Goal: Task Accomplishment & Management: Use online tool/utility

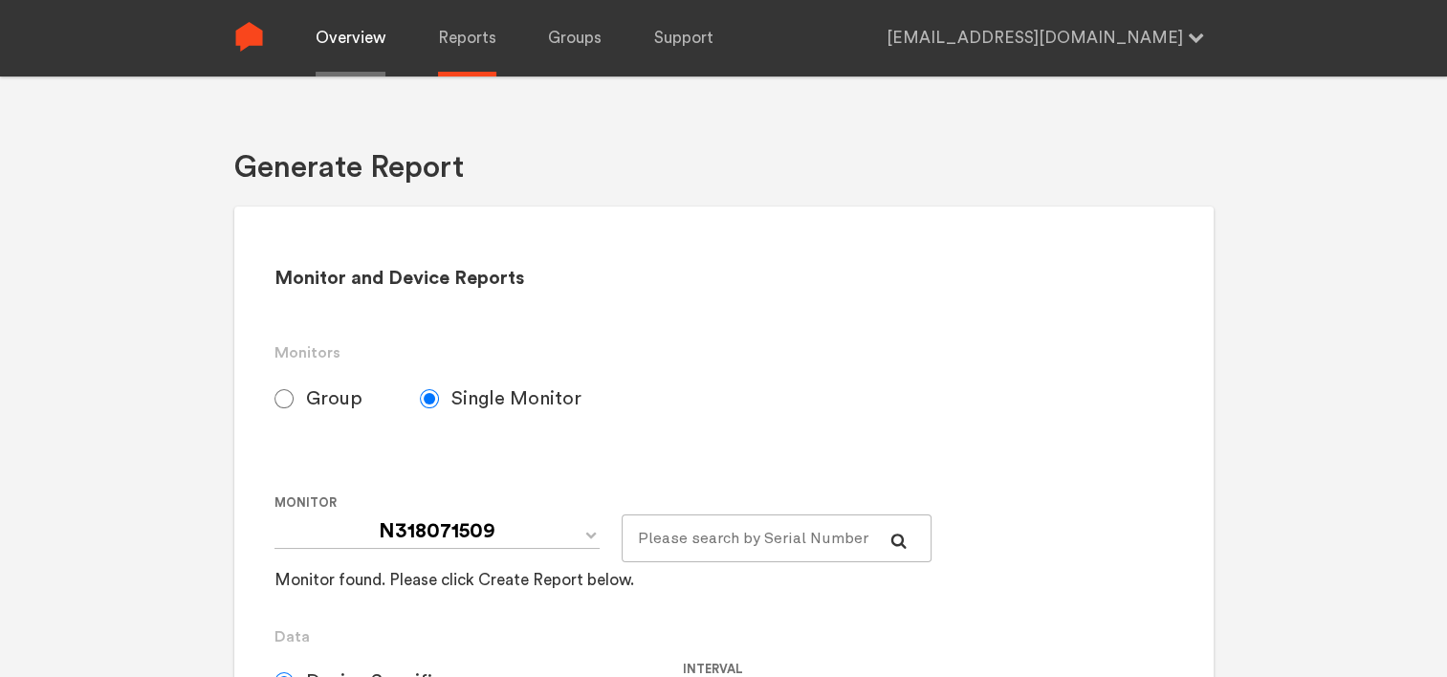
click at [357, 38] on link "Overview" at bounding box center [351, 38] width 70 height 77
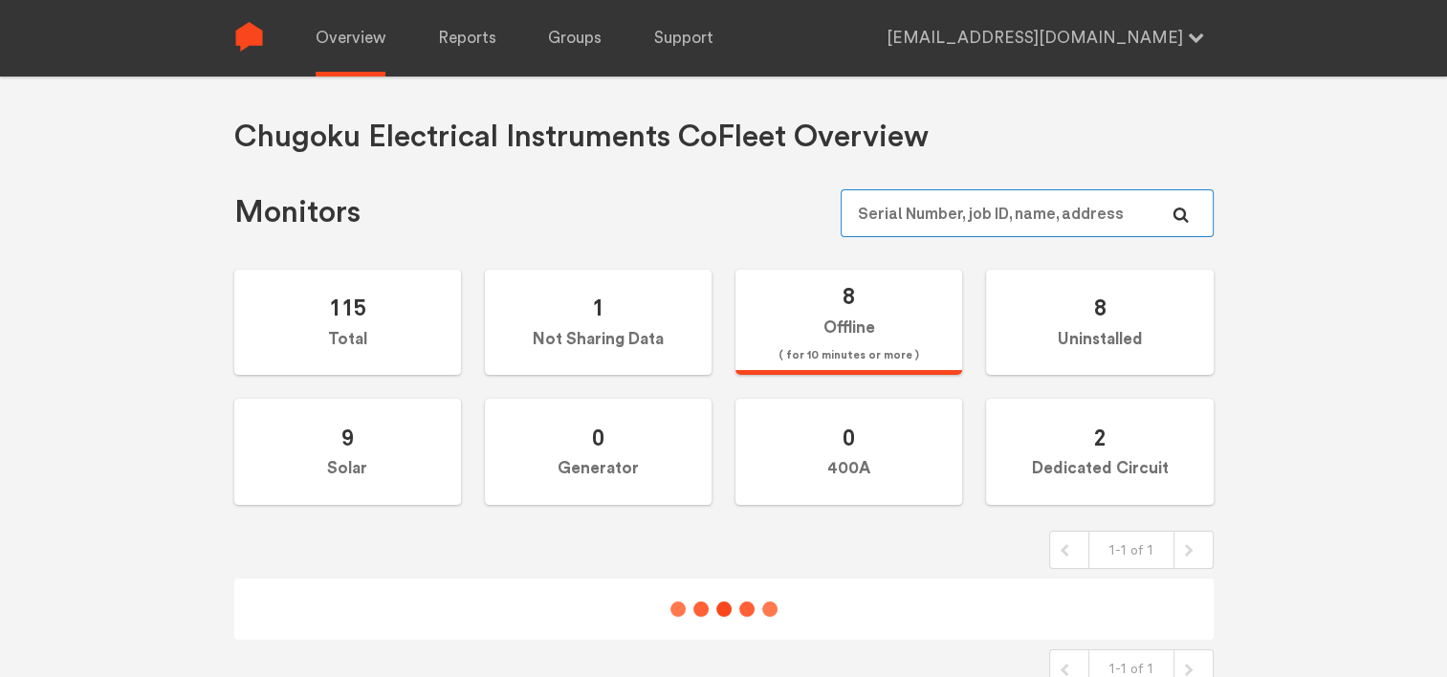
click at [893, 217] on input "text" at bounding box center [1027, 213] width 372 height 48
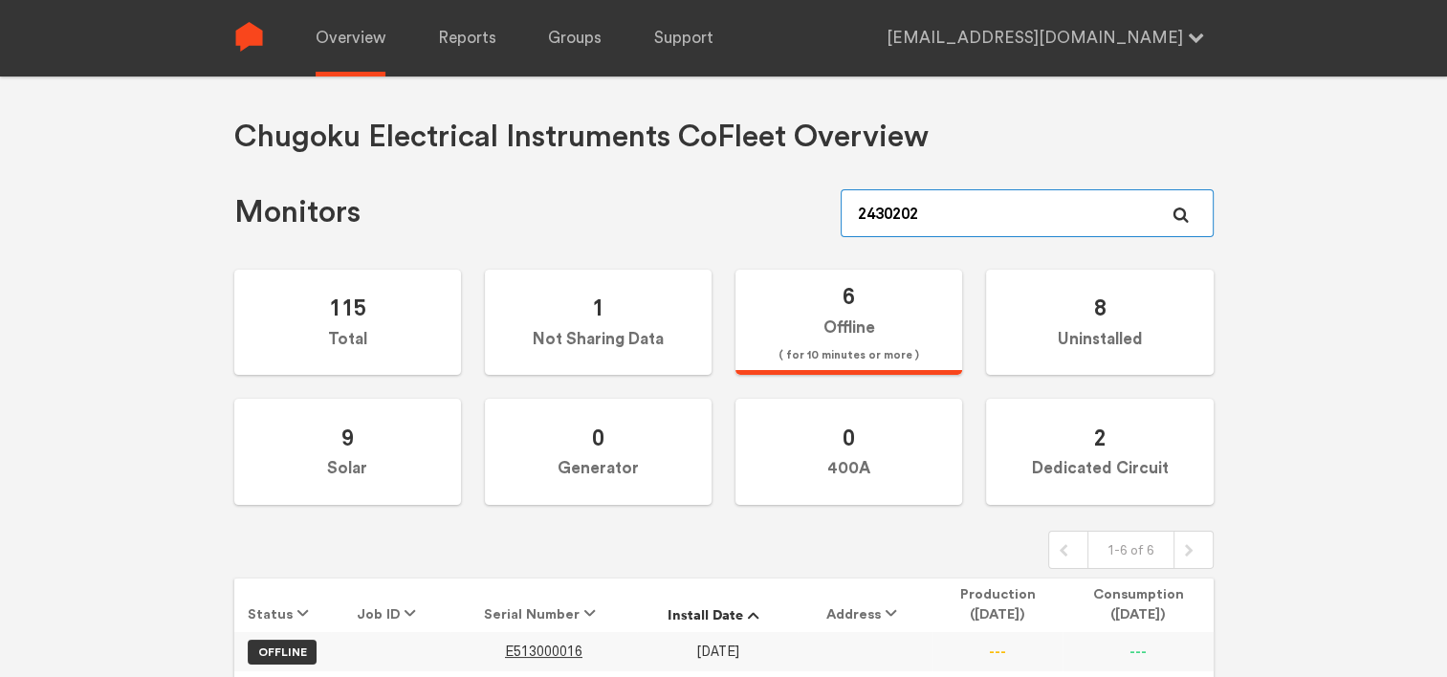
type input "24302020"
type input "243202280"
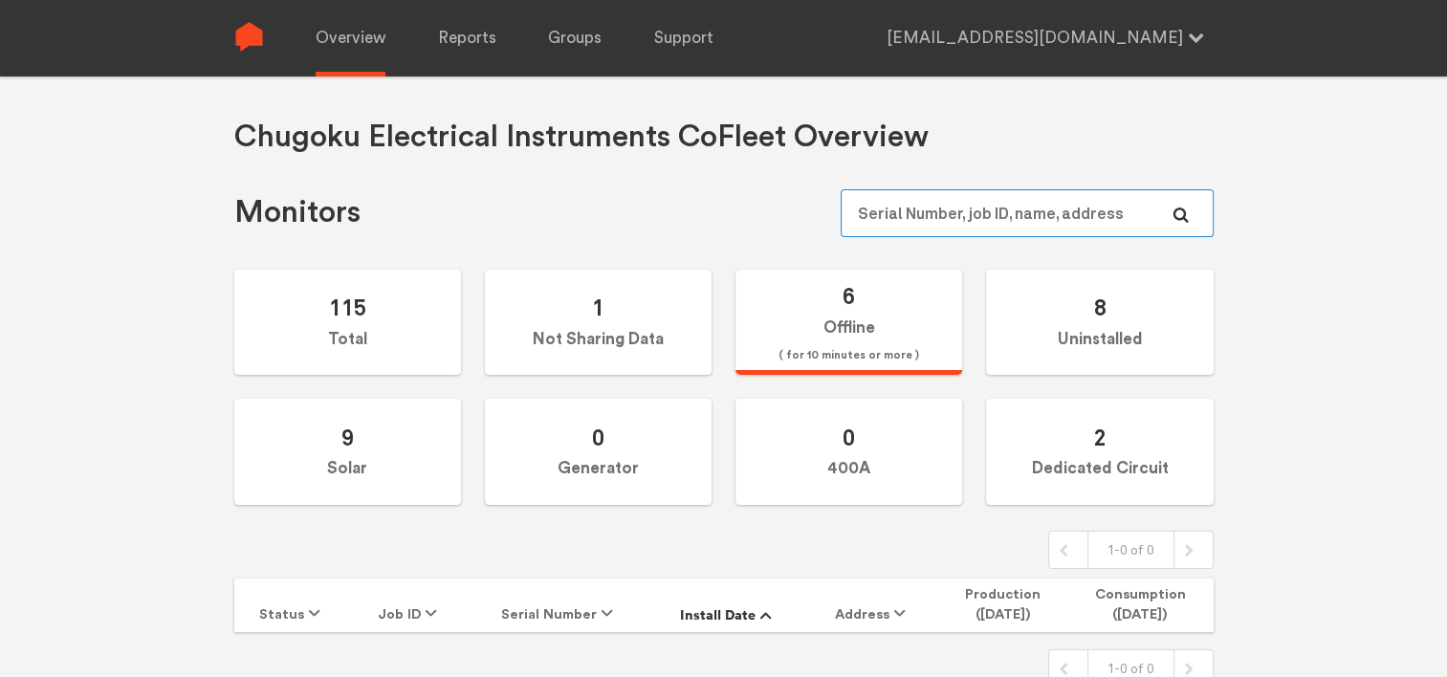
click at [956, 213] on input "text" at bounding box center [1027, 213] width 372 height 48
type input "243020280"
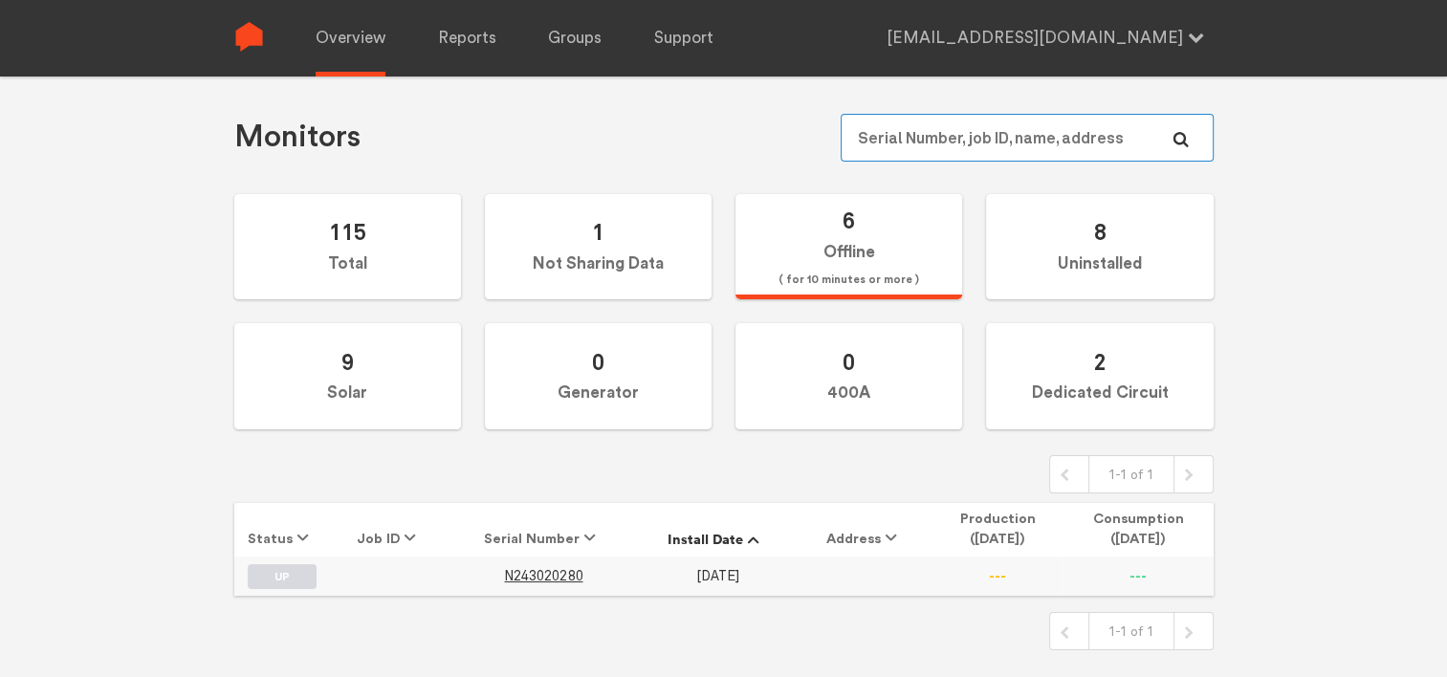
scroll to position [77, 0]
click at [564, 574] on span "N243020280" at bounding box center [543, 575] width 78 height 16
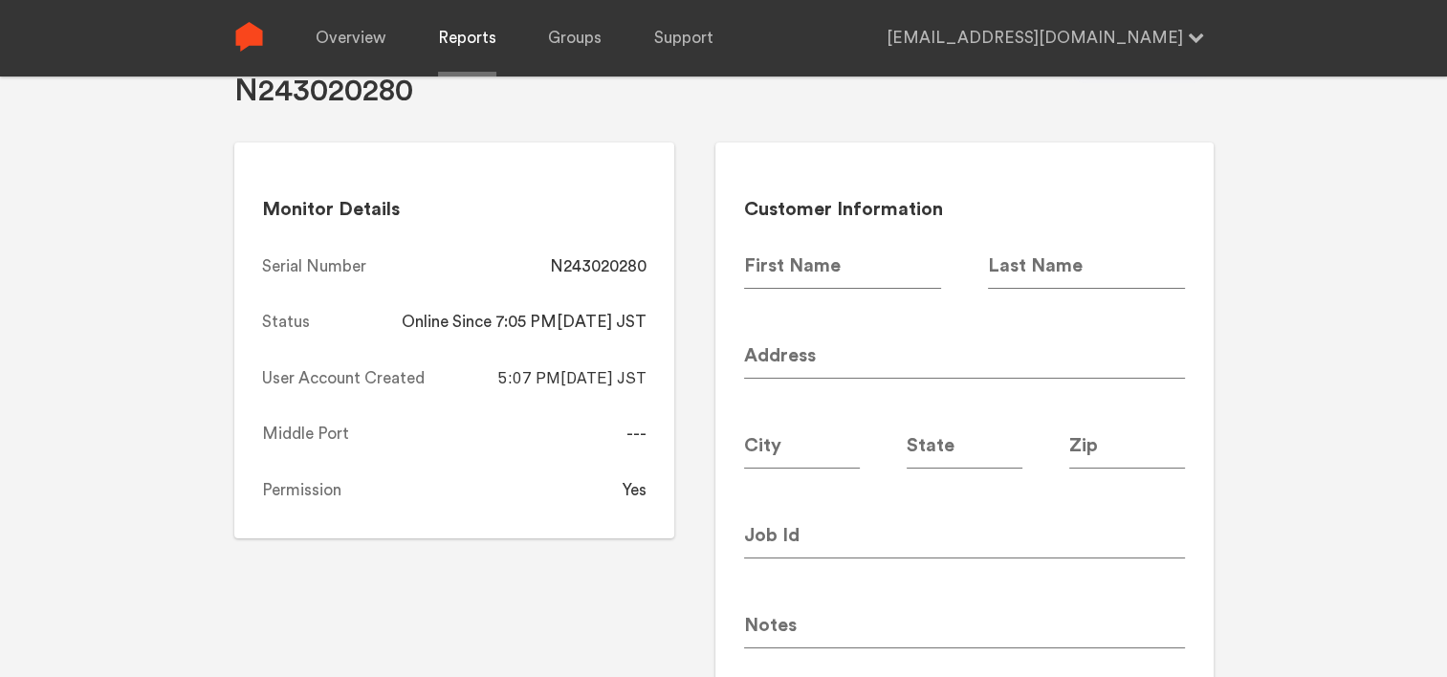
click at [460, 47] on link "Reports" at bounding box center [467, 38] width 58 height 77
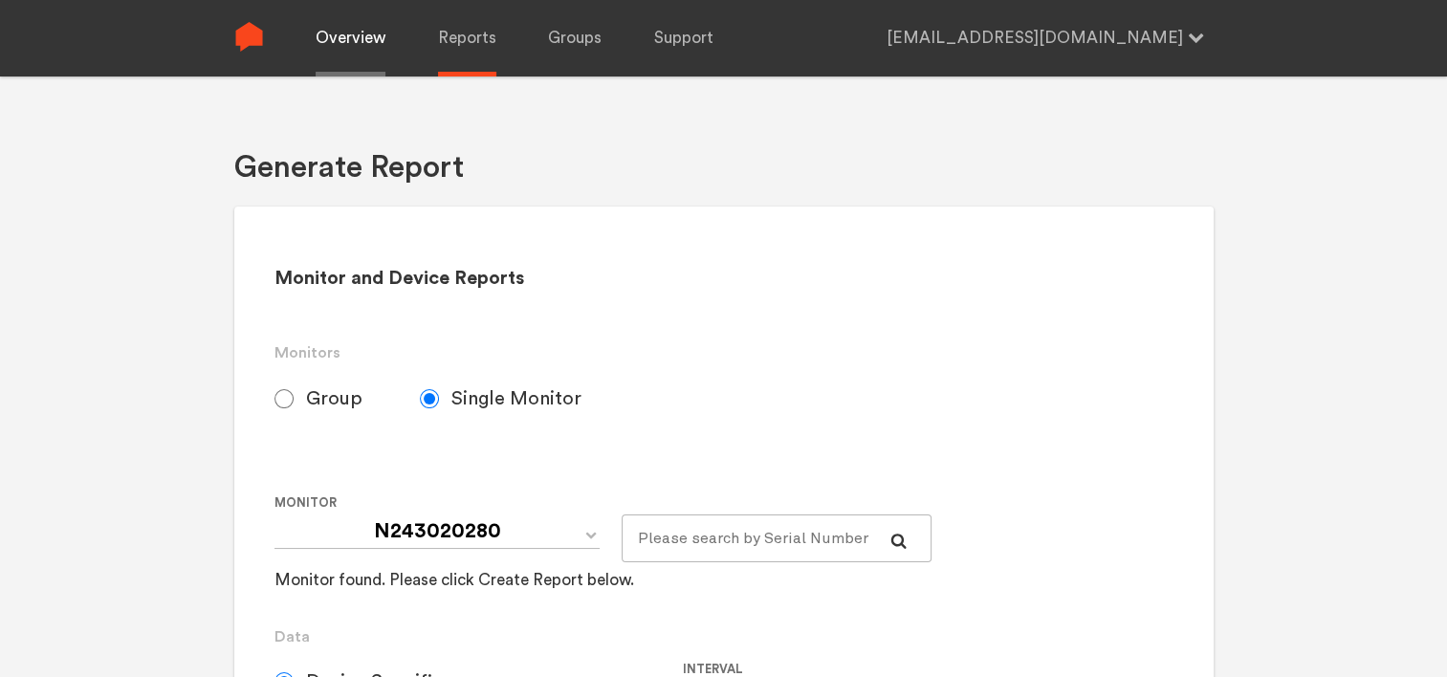
click at [365, 46] on link "Overview" at bounding box center [351, 38] width 70 height 77
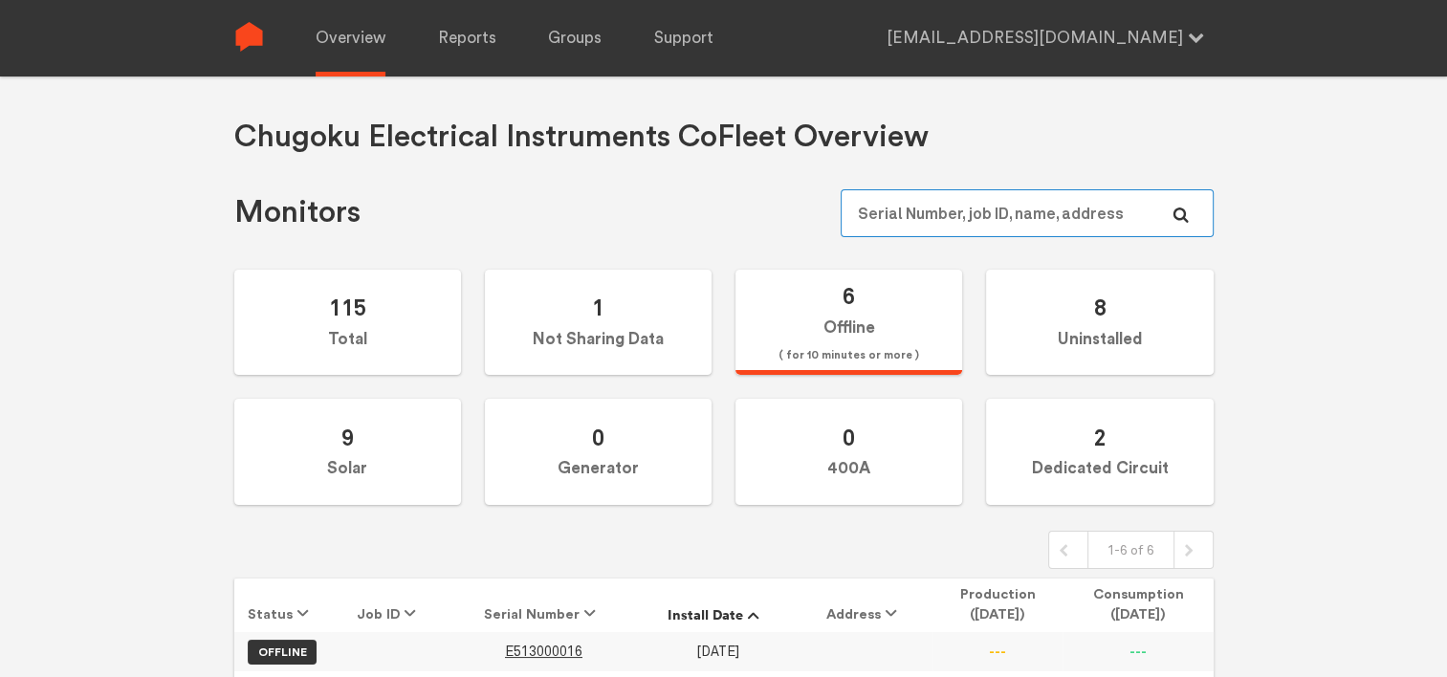
click at [939, 227] on input "text" at bounding box center [1027, 213] width 372 height 48
type input "243020280"
click at [553, 651] on span "N243020280" at bounding box center [543, 652] width 78 height 16
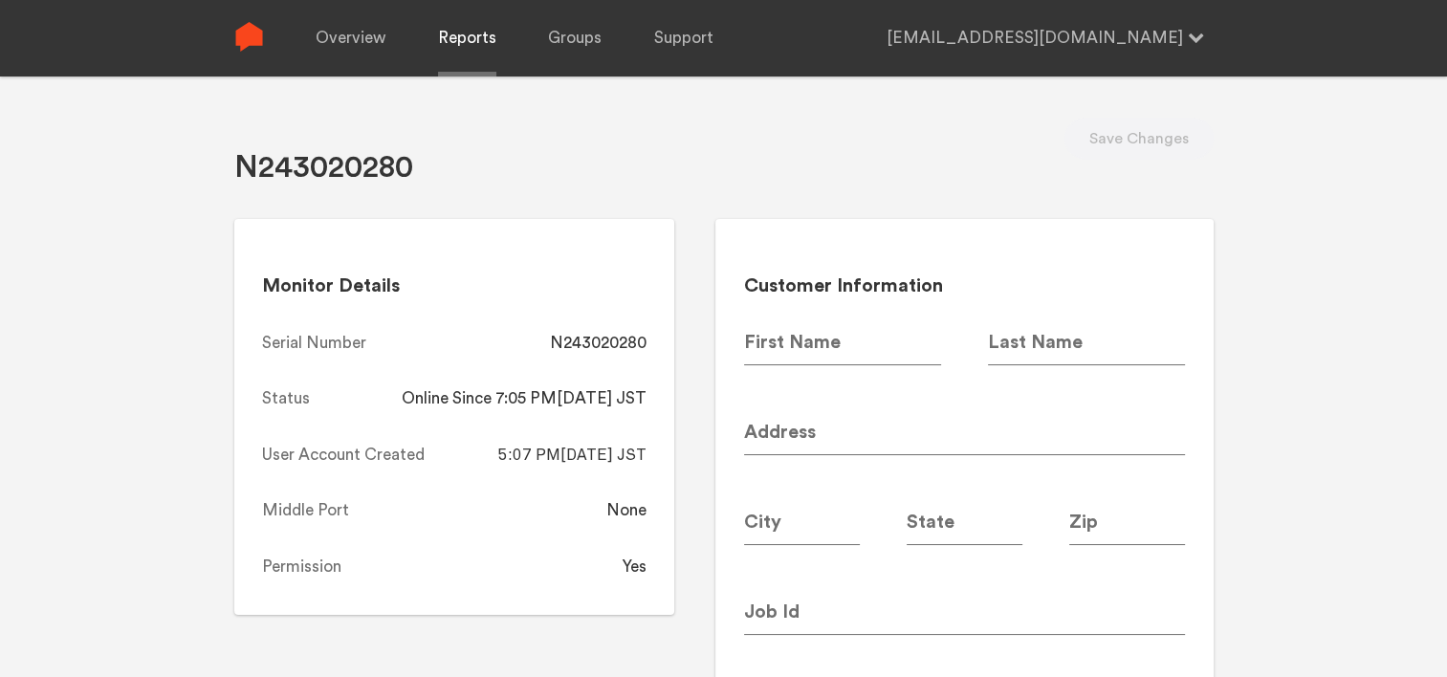
click at [453, 42] on link "Reports" at bounding box center [467, 38] width 58 height 77
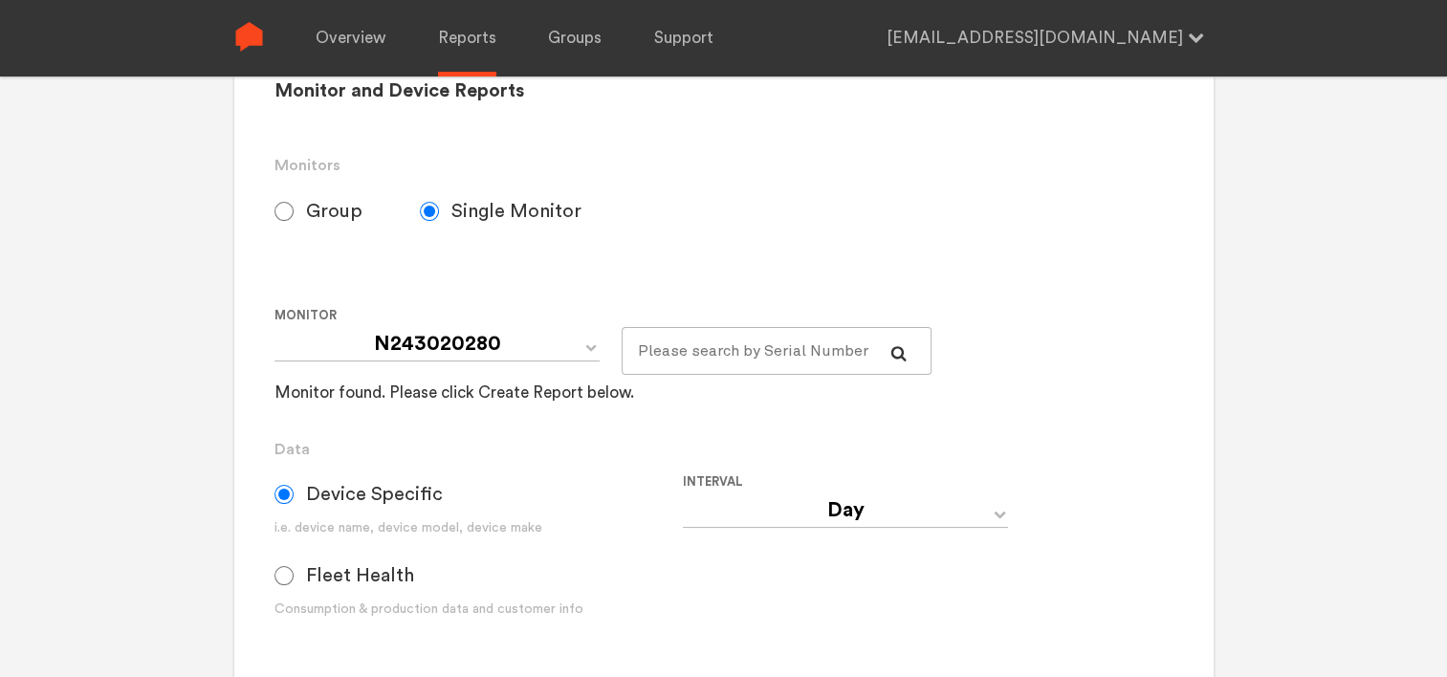
scroll to position [287, 0]
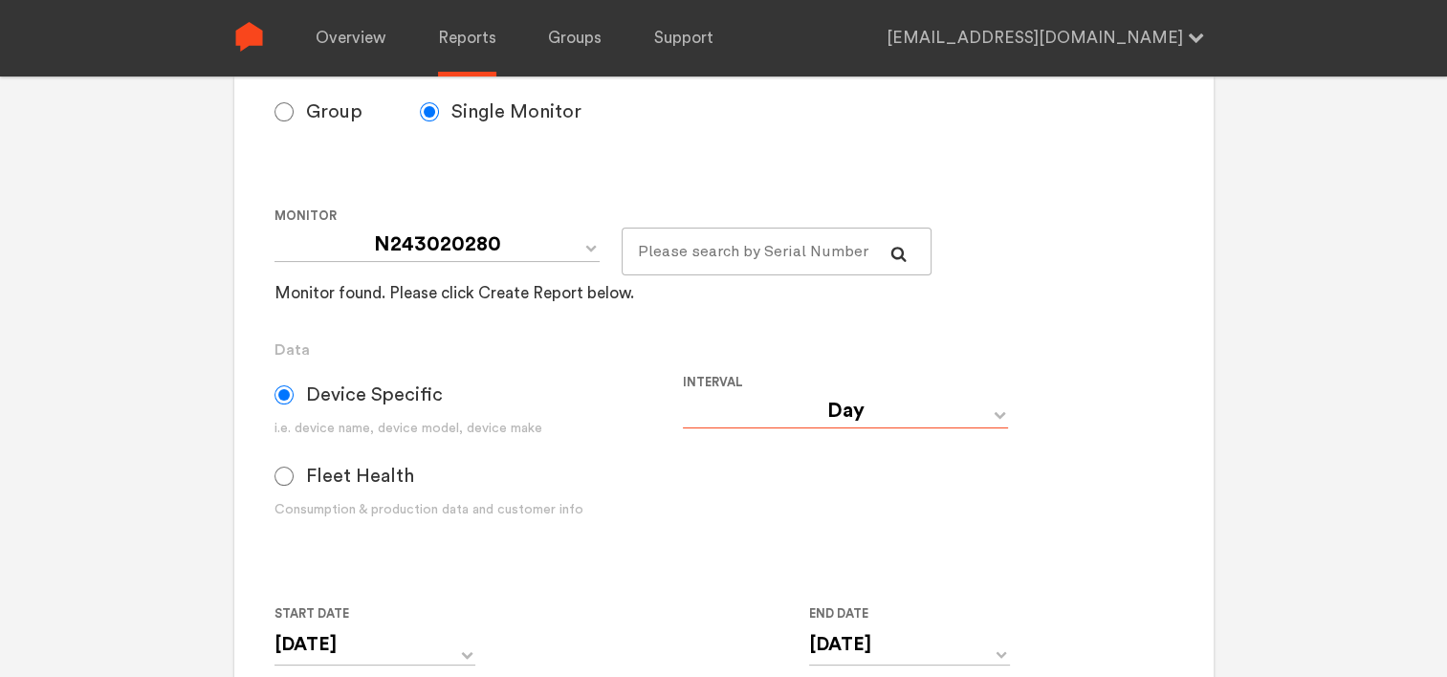
click at [742, 412] on select "Day Year Month Week Hour 30 Minute 15 Minute 5 Minute Minute" at bounding box center [845, 411] width 325 height 34
select select "Minute"
click at [683, 394] on select "Day Year Month Week Hour 30 Minute 15 Minute 5 Minute Minute" at bounding box center [845, 411] width 325 height 34
type input "[DATE] 12:00 AM"
type input "[DATE] 11:59 PM"
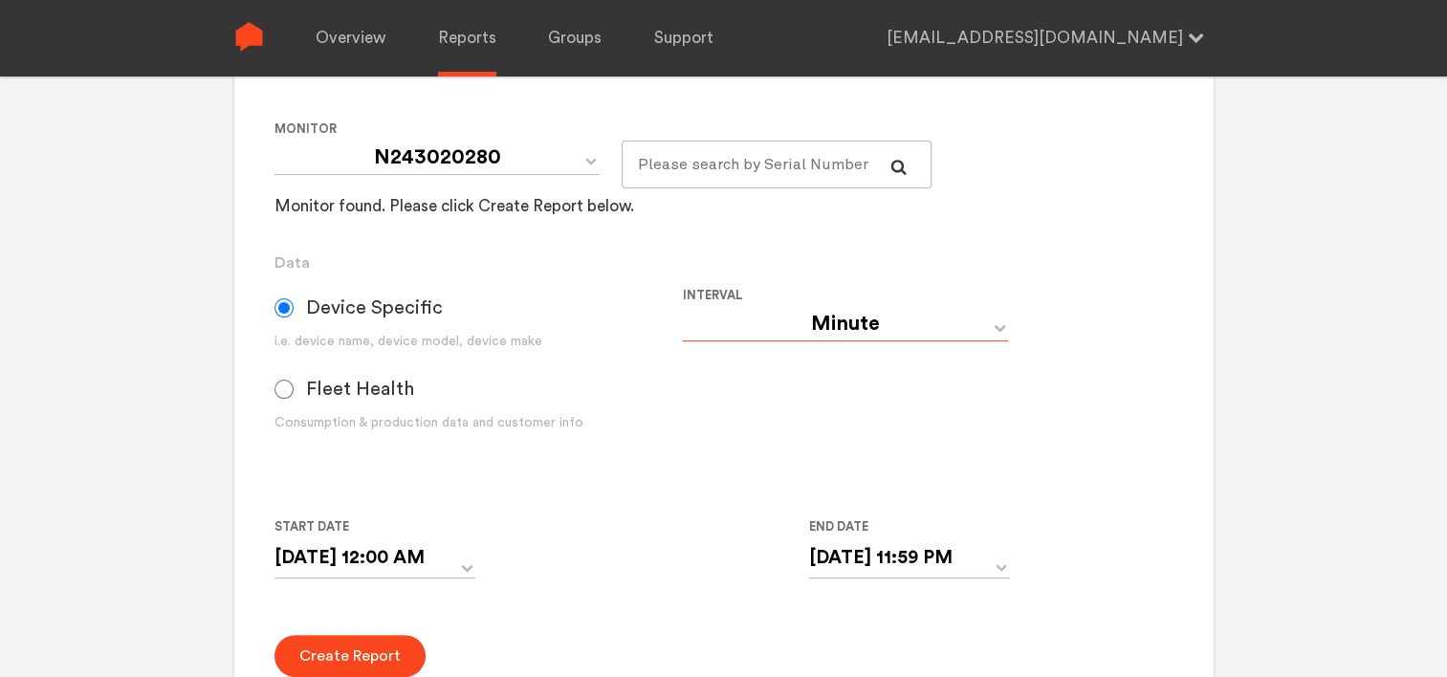
scroll to position [478, 0]
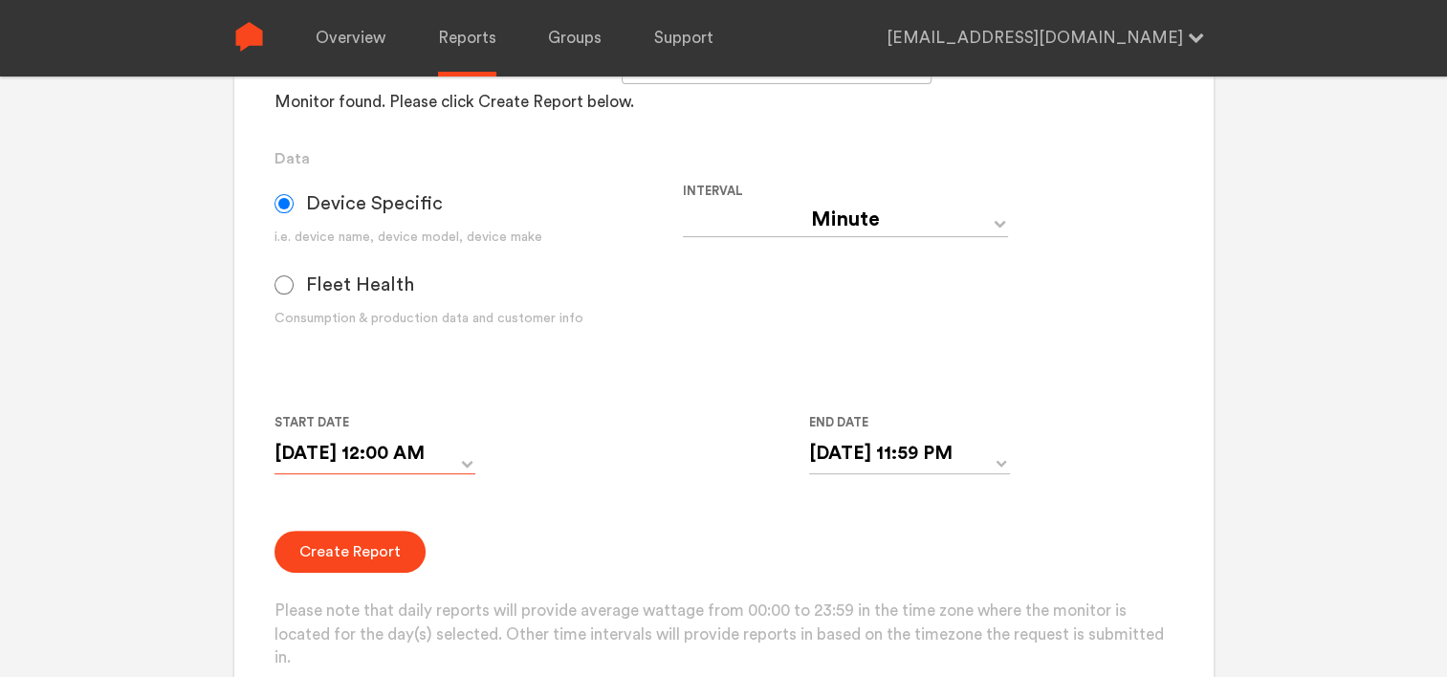
click at [426, 445] on input "[DATE] 12:00 AM" at bounding box center [374, 453] width 201 height 39
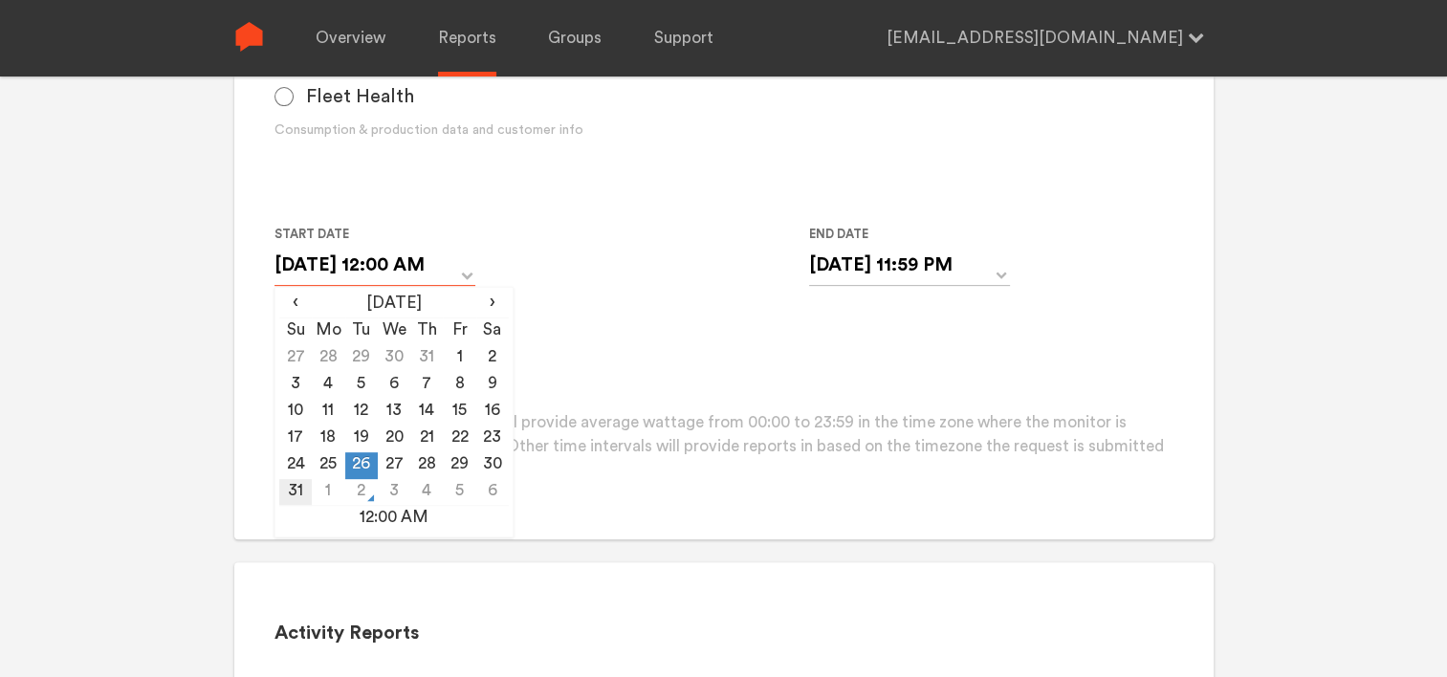
scroll to position [669, 0]
click at [493, 298] on span "›" at bounding box center [492, 300] width 33 height 23
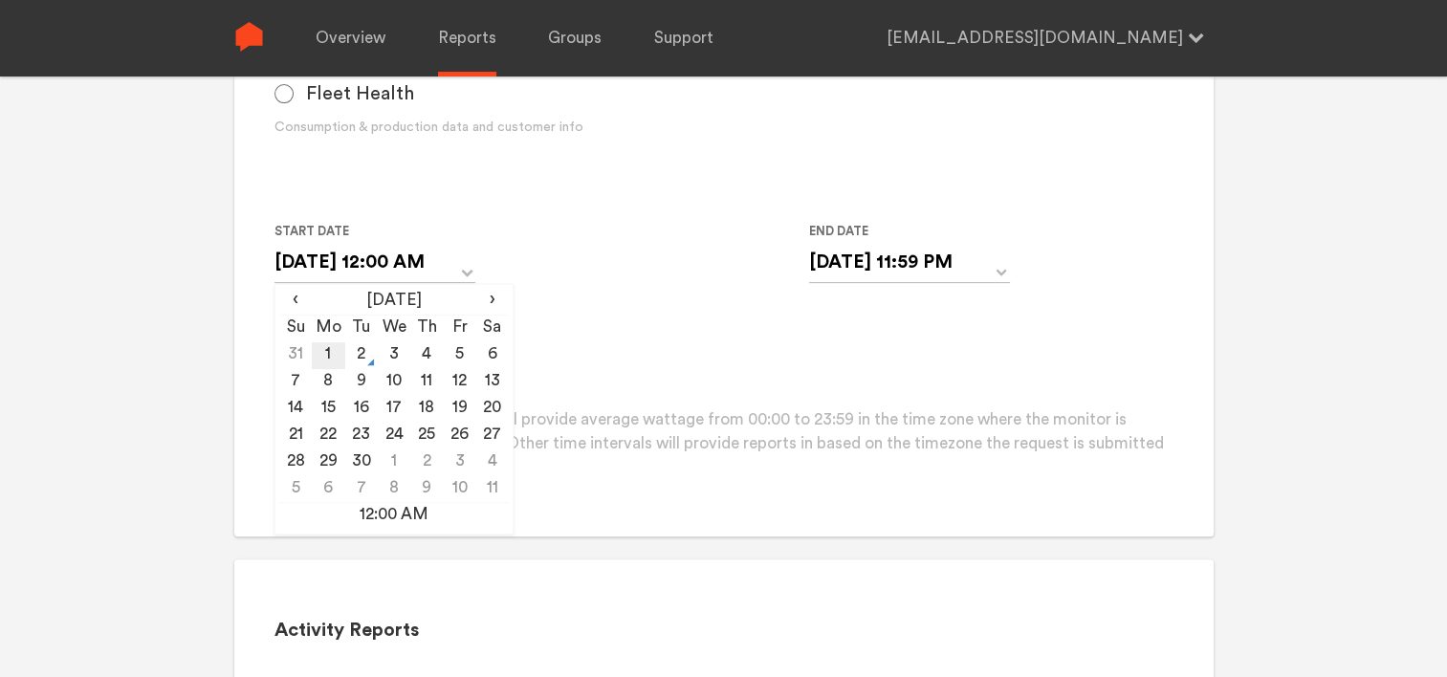
click at [328, 350] on td "1" at bounding box center [328, 355] width 33 height 27
type input "[DATE] 12:00 AM"
click at [606, 249] on div "Start Date [DATE] 12:00 AM ‹ [DATE] › Su Mo Tu We Th Fr Sa 31 1 2 3 4 5 6 7 8 9…" at bounding box center [682, 263] width 817 height 87
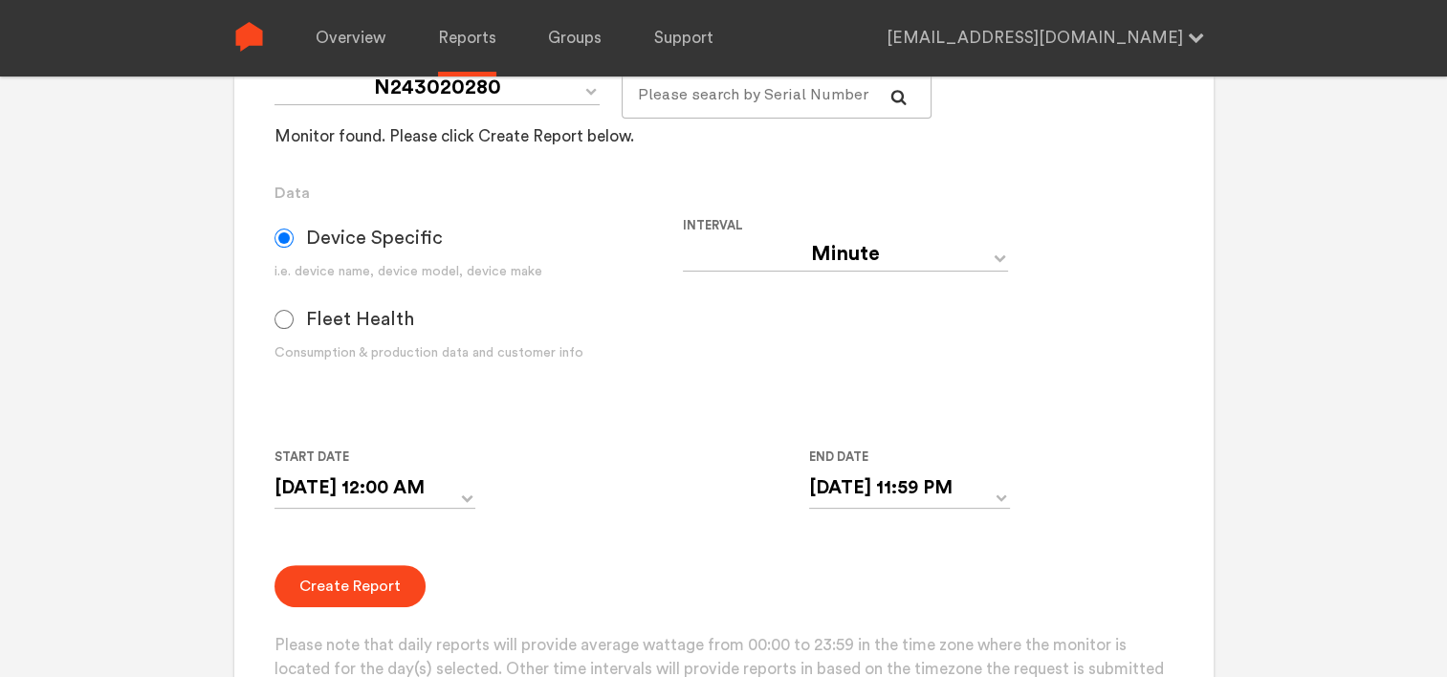
scroll to position [478, 0]
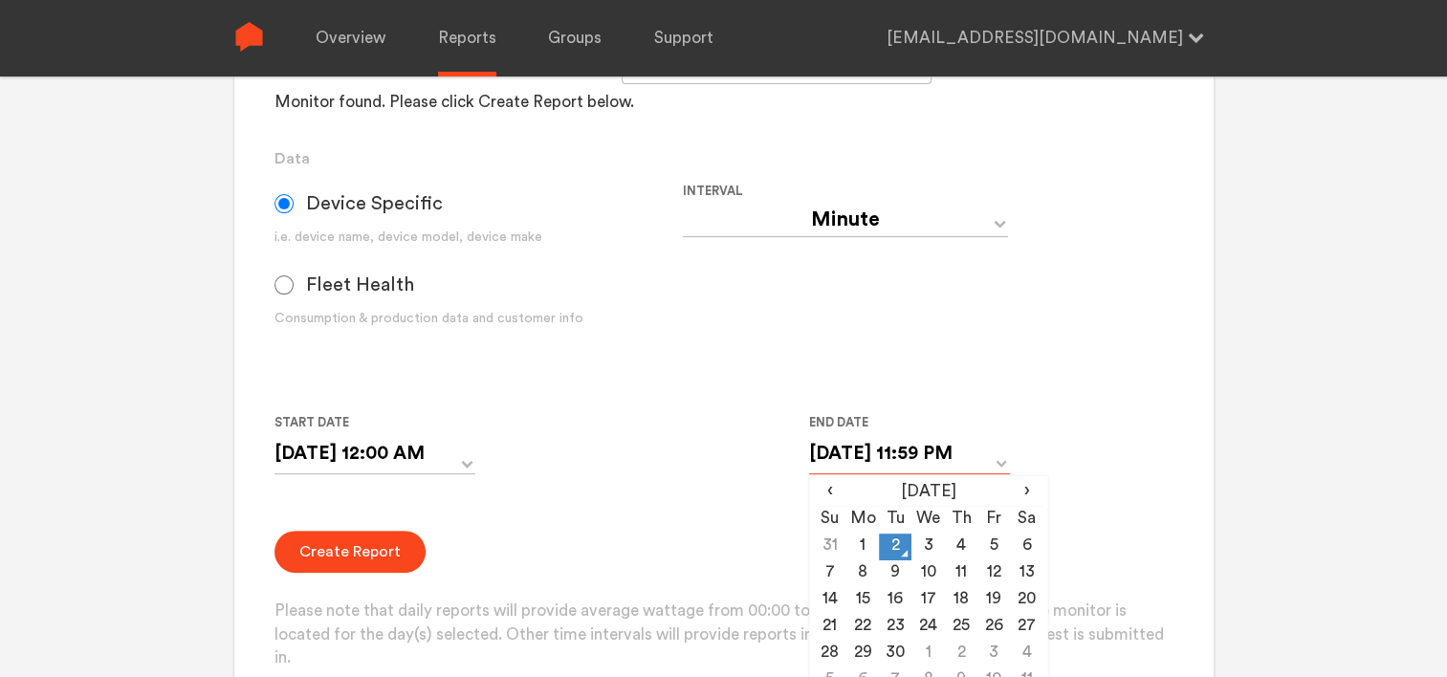
click at [910, 449] on input "[DATE] 11:59 PM" at bounding box center [909, 453] width 201 height 39
click at [857, 544] on td "1" at bounding box center [862, 547] width 33 height 27
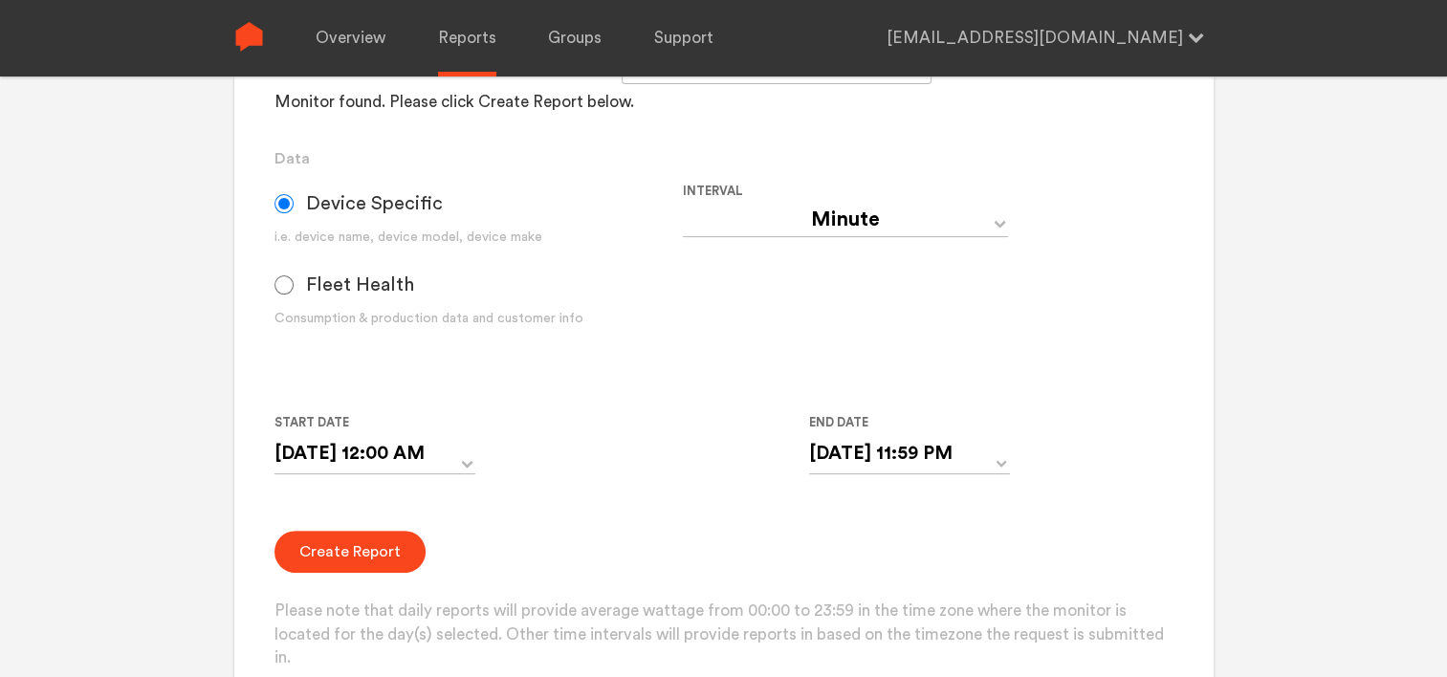
click at [721, 493] on div "Start Date [DATE] 12:00 AM ‹ [DATE] › Su Mo Tu We Th Fr Sa 31 1 2 3 4 5 6 7 8 9…" at bounding box center [682, 454] width 817 height 87
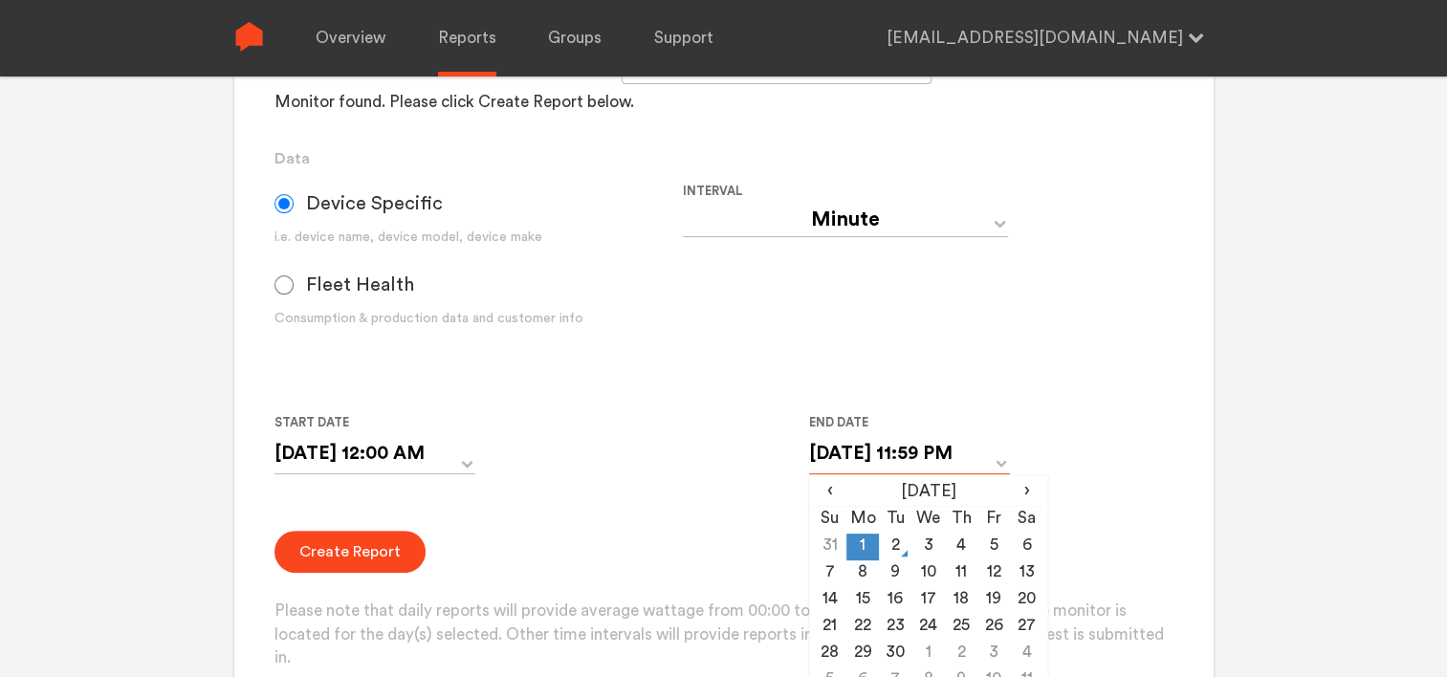
click at [903, 451] on input "[DATE] 11:59 PM" at bounding box center [909, 453] width 201 height 39
click at [896, 547] on td "2" at bounding box center [895, 547] width 33 height 27
type input "[DATE] 11:59 PM"
click at [654, 516] on form "Group Single Monitor Monitor Group Chugoku Electrical Instruments Default Group…" at bounding box center [723, 284] width 898 height 774
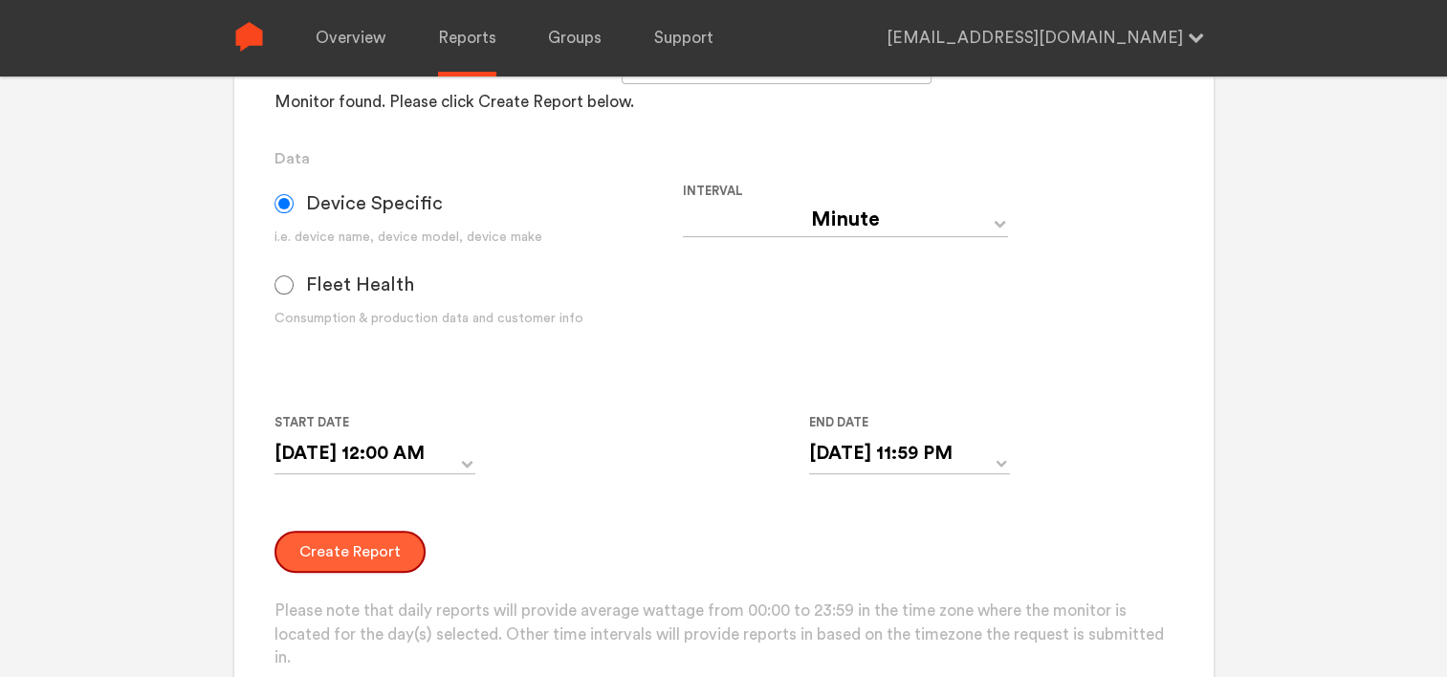
click at [360, 555] on button "Create Report" at bounding box center [349, 552] width 151 height 42
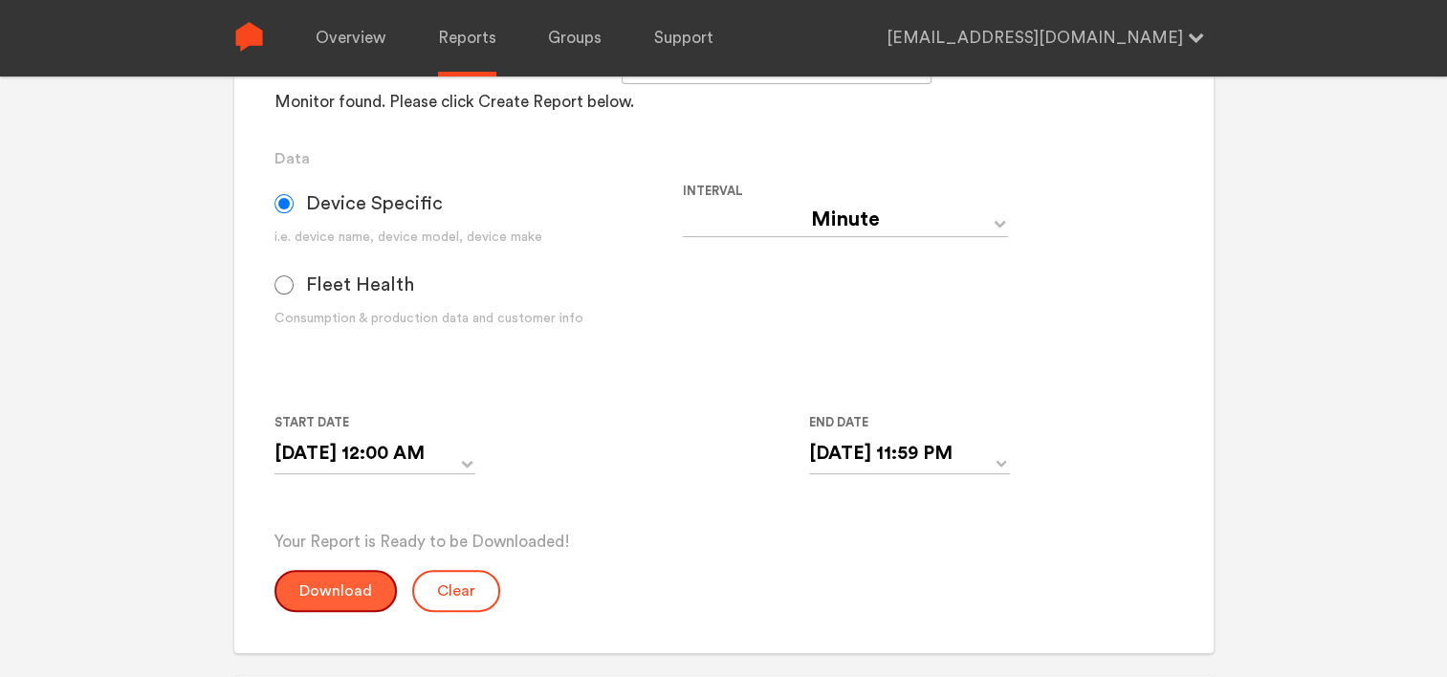
click at [309, 595] on button "Download" at bounding box center [335, 591] width 122 height 42
